Goal: Connect with others: Connect with others

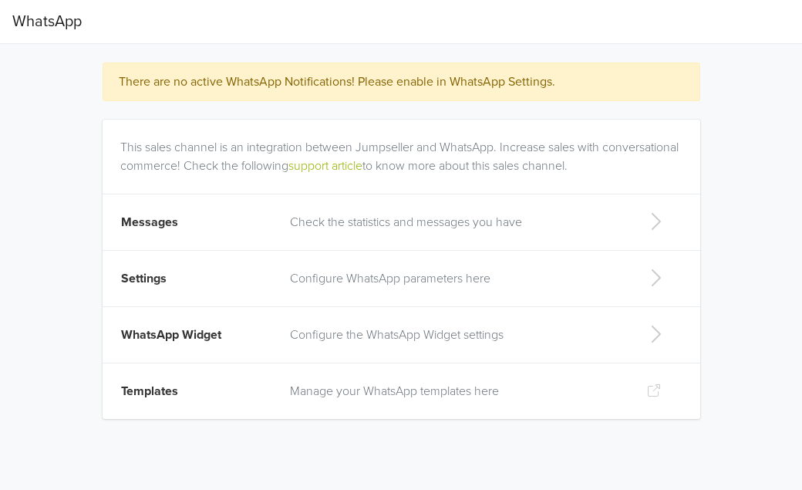
drag, startPoint x: 120, startPoint y: 143, endPoint x: 670, endPoint y: 160, distance: 550.9
click at [670, 160] on div "This sales channel is an integration between Jumpseller and WhatsApp. Increase …" at bounding box center [401, 154] width 575 height 68
copy div "This sales channel is an integration between Jumpseller and WhatsApp. Increase …"
click at [504, 234] on td "Check the statistics and messages you have" at bounding box center [456, 222] width 350 height 56
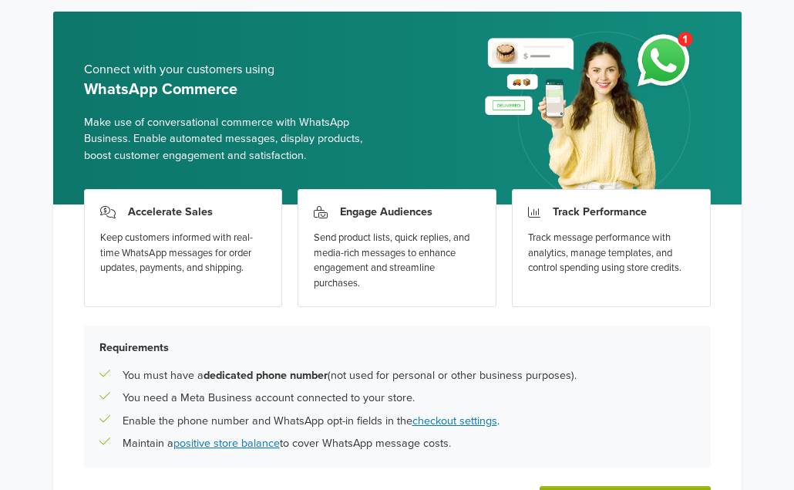
scroll to position [163, 0]
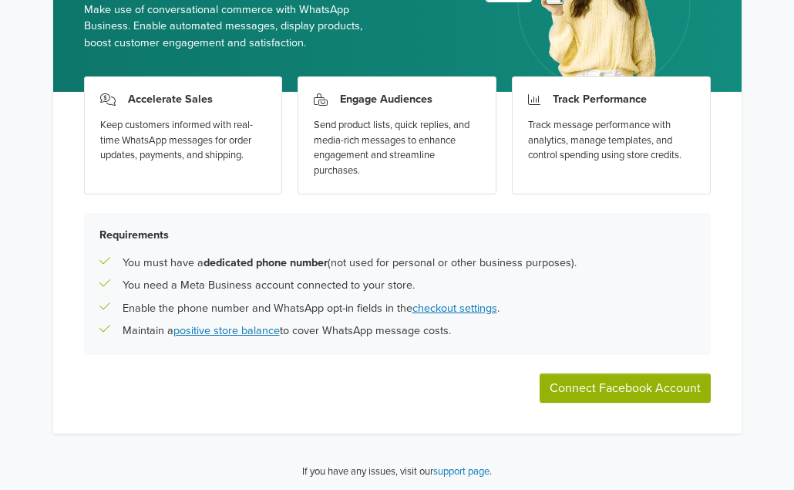
click at [594, 392] on button "Connect Facebook Account" at bounding box center [625, 387] width 171 height 29
click at [615, 390] on button "Connect Facebook Account" at bounding box center [625, 387] width 171 height 29
click at [612, 392] on button "Connect Facebook Account" at bounding box center [625, 387] width 171 height 29
click at [569, 363] on div "Accelerate Sales Keep customers informed with real-time WhatsApp messages for o…" at bounding box center [397, 263] width 689 height 342
click at [575, 381] on button "Connect Facebook Account" at bounding box center [625, 387] width 171 height 29
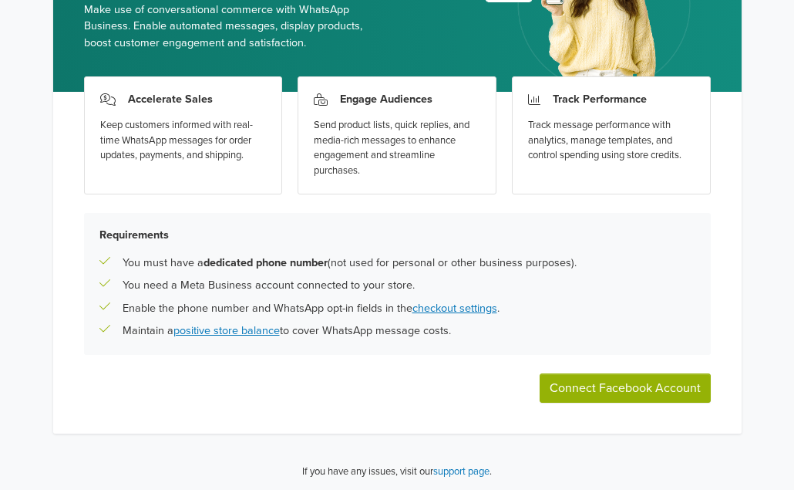
click at [682, 375] on button "Connect Facebook Account" at bounding box center [625, 387] width 171 height 29
click at [643, 268] on div "You must have a dedicated phone number (not used for personal or other business…" at bounding box center [397, 262] width 596 height 17
click at [601, 375] on button "Connect Facebook Account" at bounding box center [625, 387] width 171 height 29
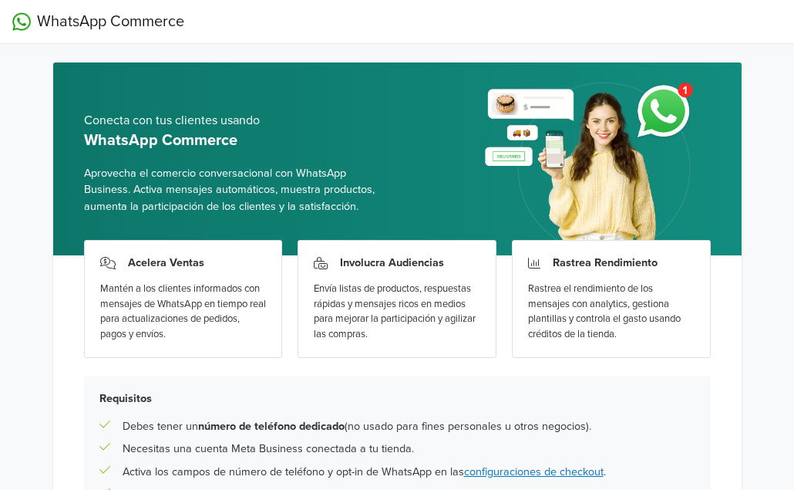
scroll to position [163, 0]
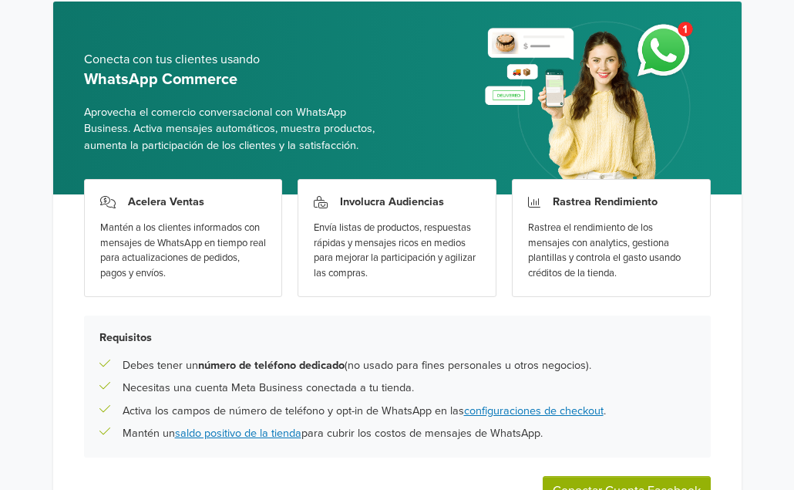
scroll to position [163, 0]
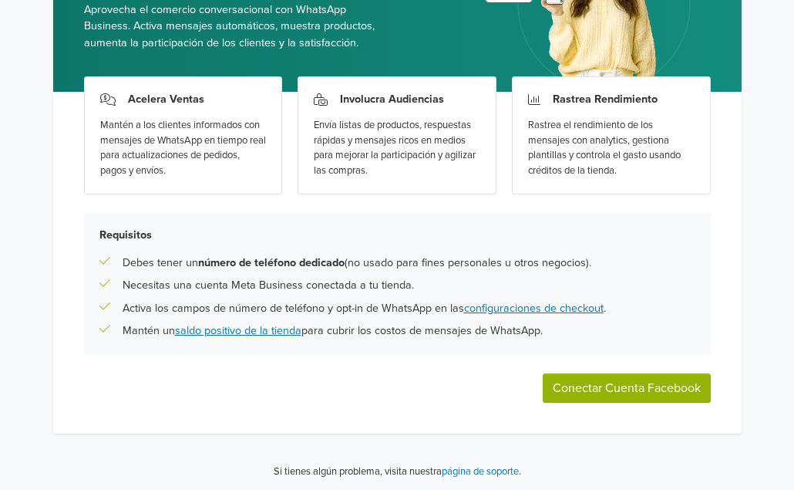
click at [625, 381] on button "Conectar Cuenta Facebook" at bounding box center [627, 387] width 168 height 29
